Goal: Download file/media

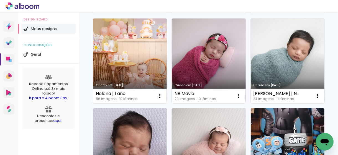
scroll to position [166, 0]
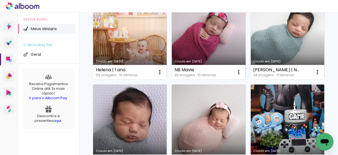
click at [167, 49] on link "Criado em [DATE]" at bounding box center [130, 37] width 74 height 85
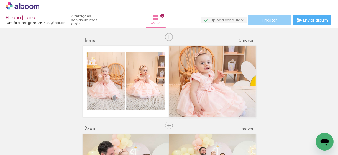
click at [267, 21] on span "Finalizar" at bounding box center [268, 20] width 15 height 4
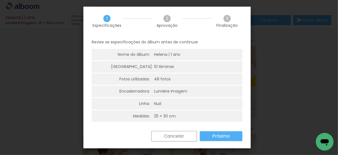
click at [0, 0] on slot "Próximo" at bounding box center [0, 0] width 0 height 0
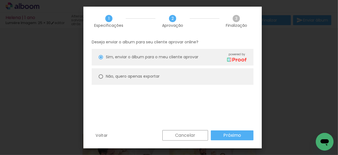
drag, startPoint x: 149, startPoint y: 78, endPoint x: 156, endPoint y: 82, distance: 7.8
click at [0, 0] on slot "Não, quero apenas exportar" at bounding box center [0, 0] width 0 height 0
type paper-radio-button "on"
click at [222, 133] on paper-button "Próximo" at bounding box center [232, 136] width 43 height 10
type input "Alta, 300 DPI"
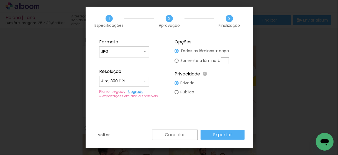
click at [0, 0] on paper-button "Exportar" at bounding box center [0, 0] width 0 height 0
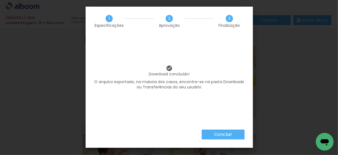
click at [235, 134] on paper-button "Concluir" at bounding box center [222, 135] width 43 height 10
